Goal: Transaction & Acquisition: Download file/media

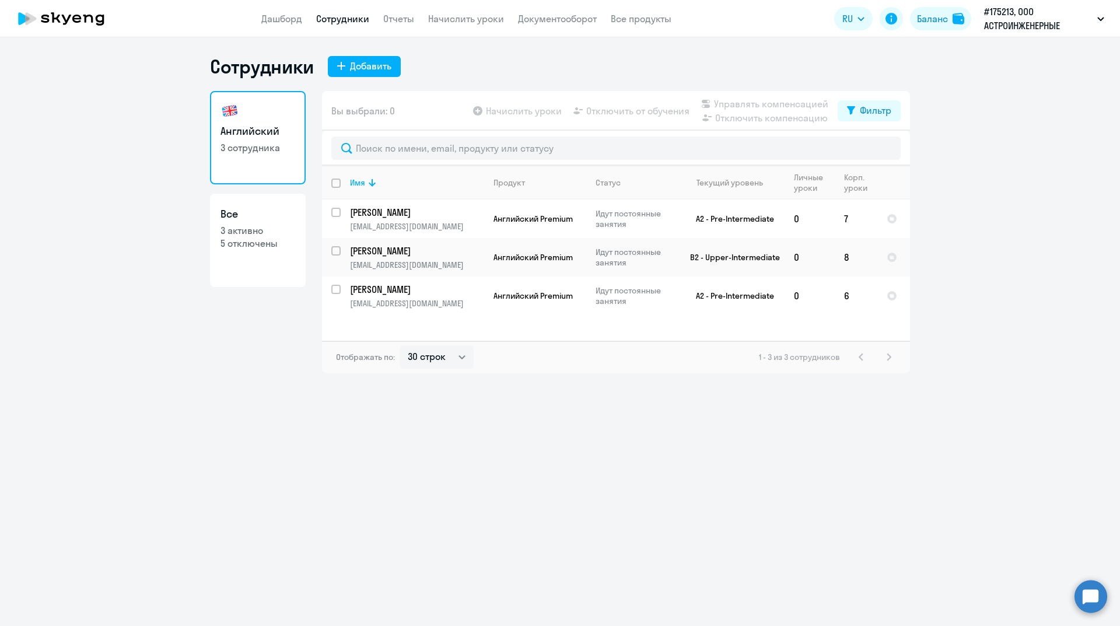
select select "30"
click at [575, 23] on link "Документооборот" at bounding box center [557, 19] width 79 height 12
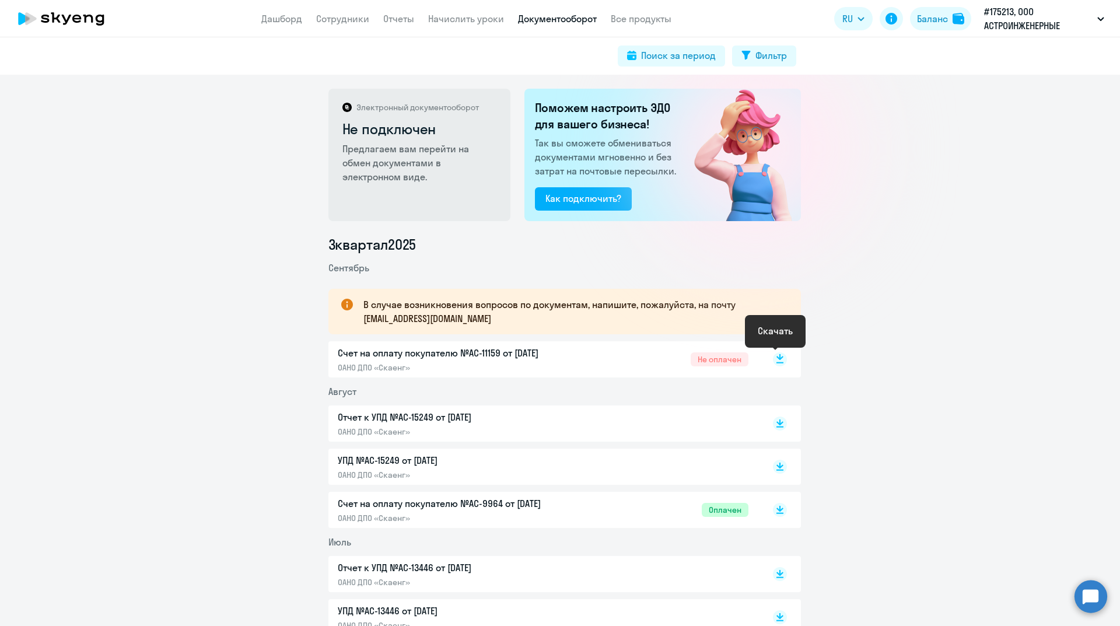
click at [777, 358] on icon at bounding box center [780, 357] width 7 height 6
click at [775, 428] on rect at bounding box center [780, 424] width 14 height 14
click at [775, 469] on rect at bounding box center [780, 467] width 14 height 14
